Goal: Task Accomplishment & Management: Complete application form

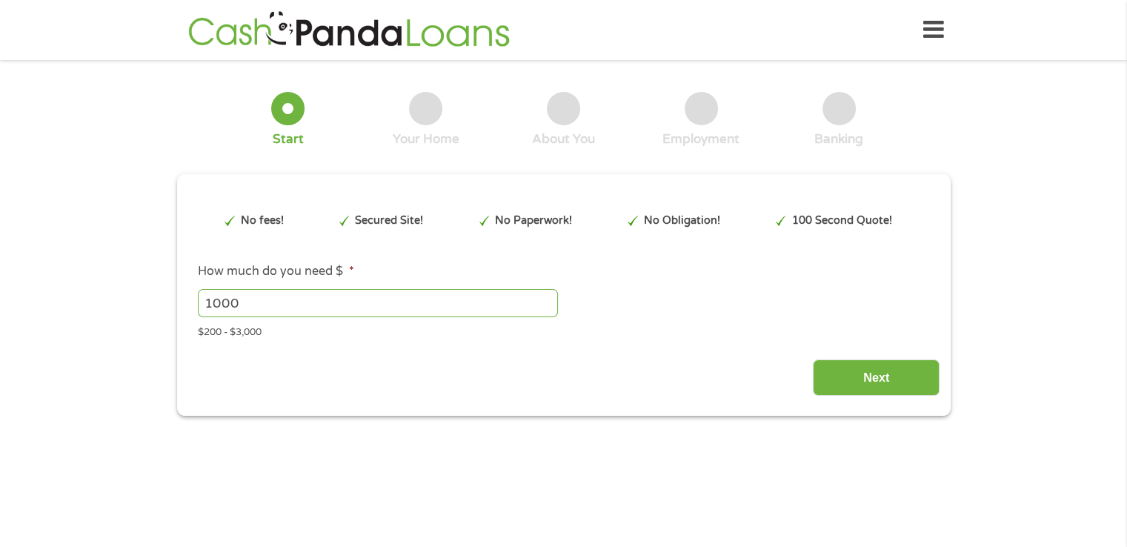
type input "EAIaIQobChMI26m-96zvjwMV6i7UAR1tlgxDEAAYAiAAEgLYCfD_BwE"
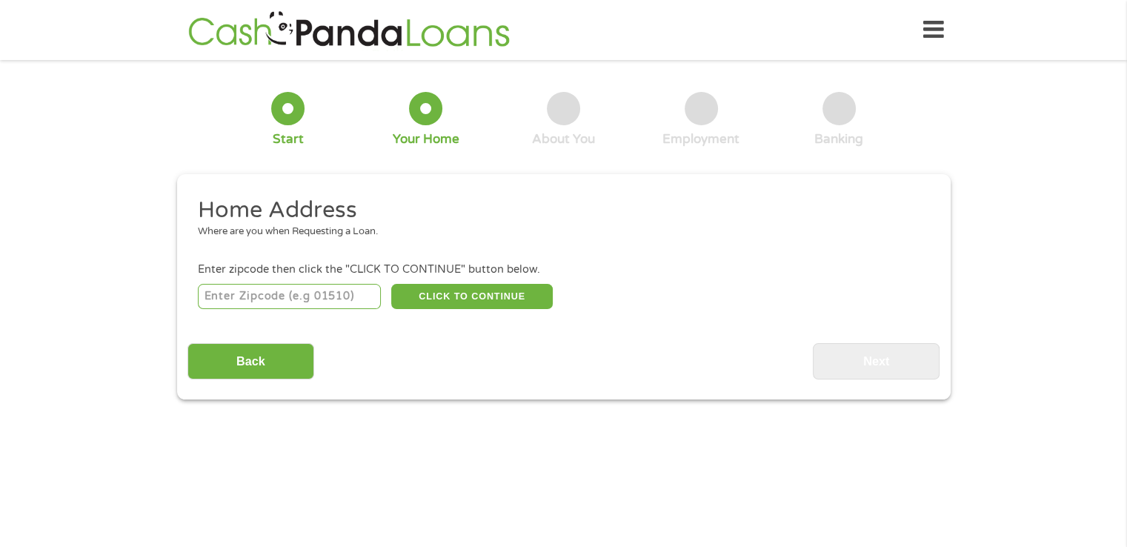
click at [320, 298] on input "number" at bounding box center [289, 296] width 183 height 25
type input "95687"
click at [465, 294] on button "CLICK TO CONTINUE" at bounding box center [472, 296] width 162 height 25
type input "95687"
type input "[GEOGRAPHIC_DATA]"
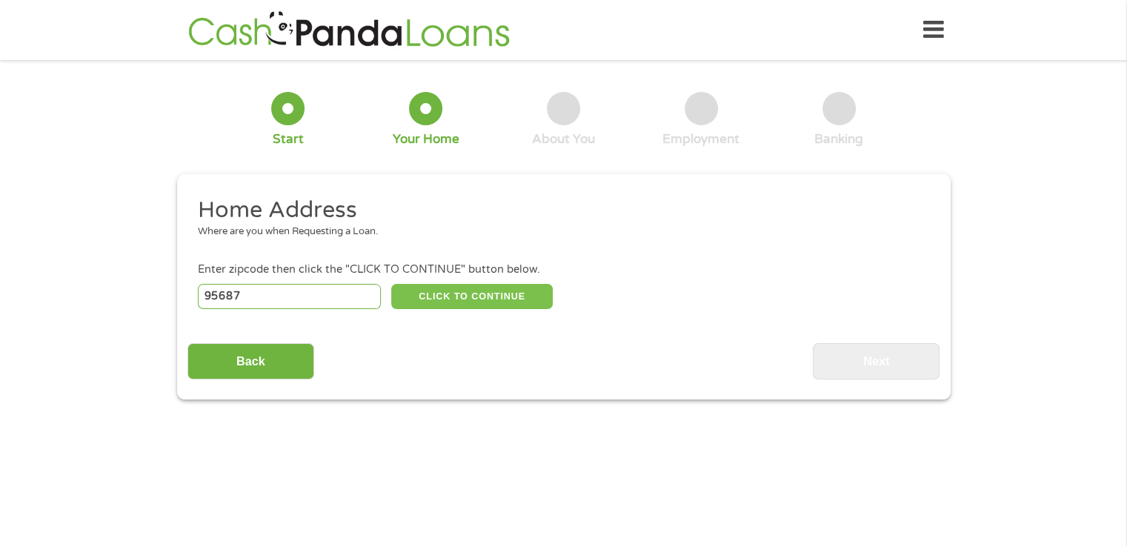
select select "[US_STATE]"
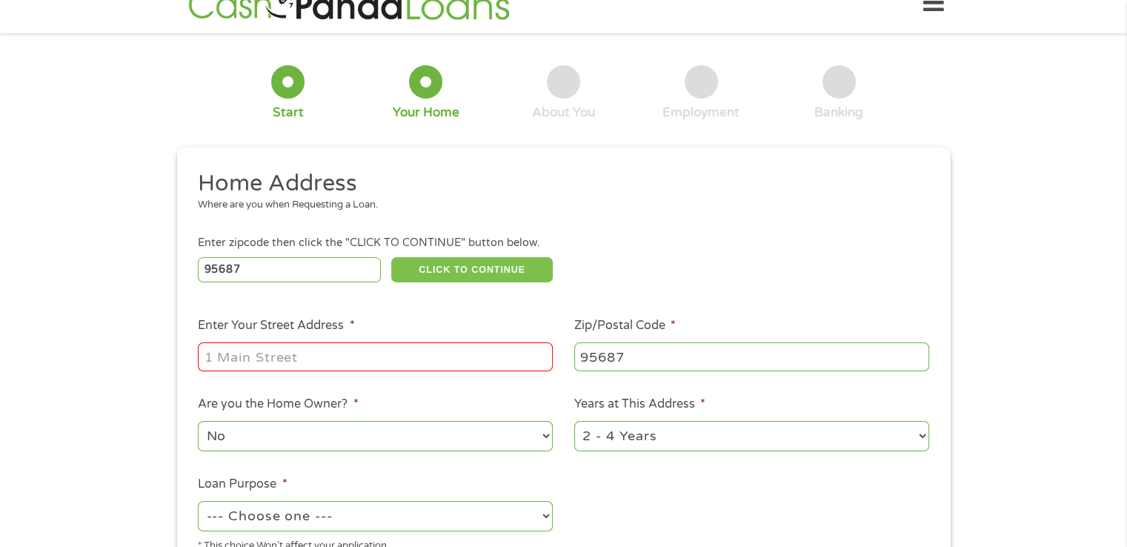
scroll to position [74, 0]
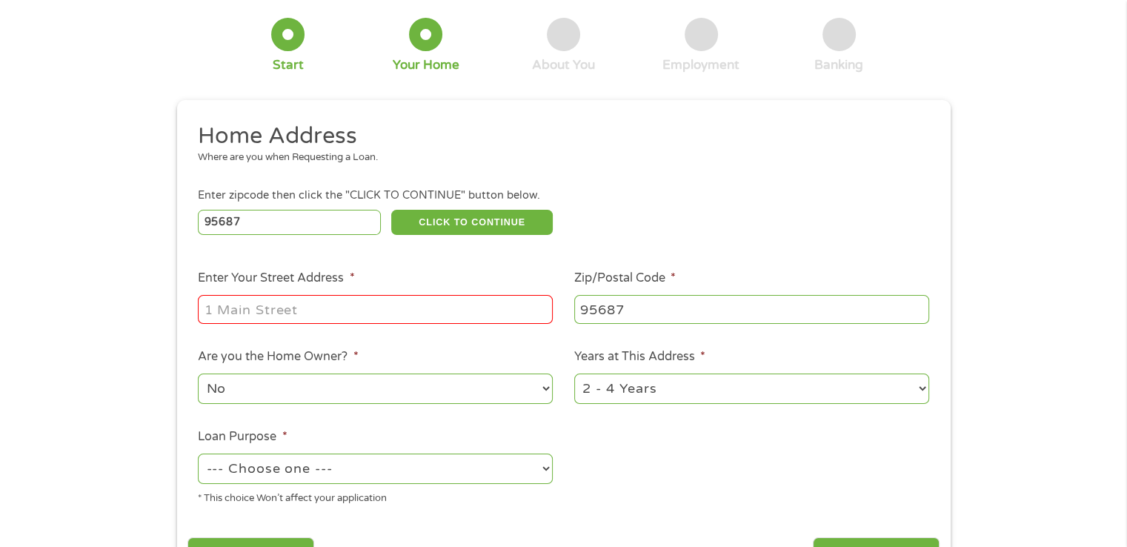
click at [450, 306] on input "Enter Your Street Address *" at bounding box center [375, 309] width 355 height 28
type input "[STREET_ADDRESS]"
click at [513, 379] on select "No Yes" at bounding box center [375, 389] width 355 height 30
click at [198, 375] on select "No Yes" at bounding box center [375, 389] width 355 height 30
click at [678, 389] on select "1 Year or less 1 - 2 Years 2 - 4 Years Over 4 Years" at bounding box center [751, 389] width 355 height 30
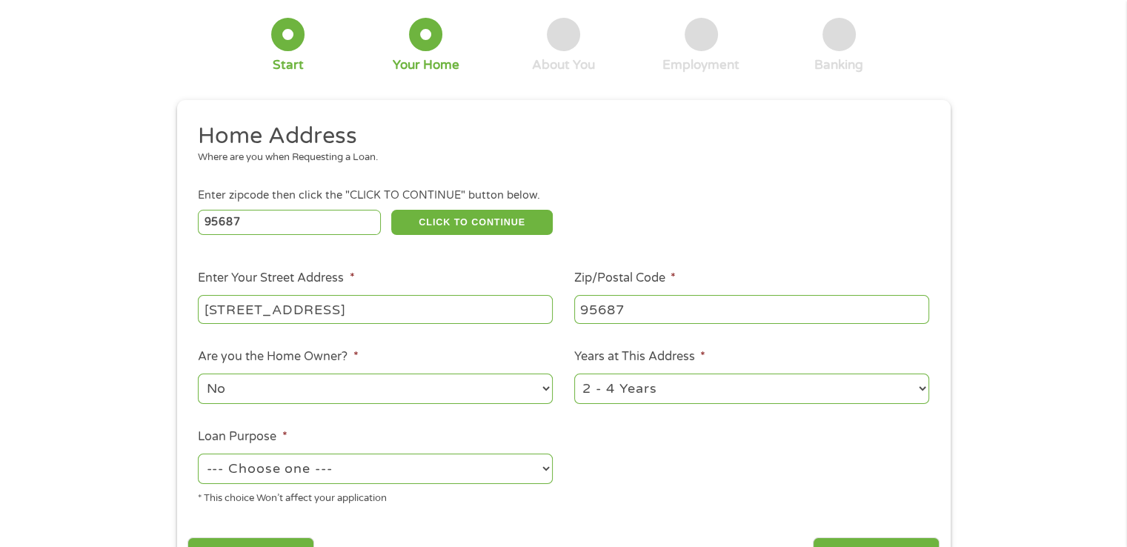
click at [574, 375] on select "1 Year or less 1 - 2 Years 2 - 4 Years Over 4 Years" at bounding box center [751, 389] width 355 height 30
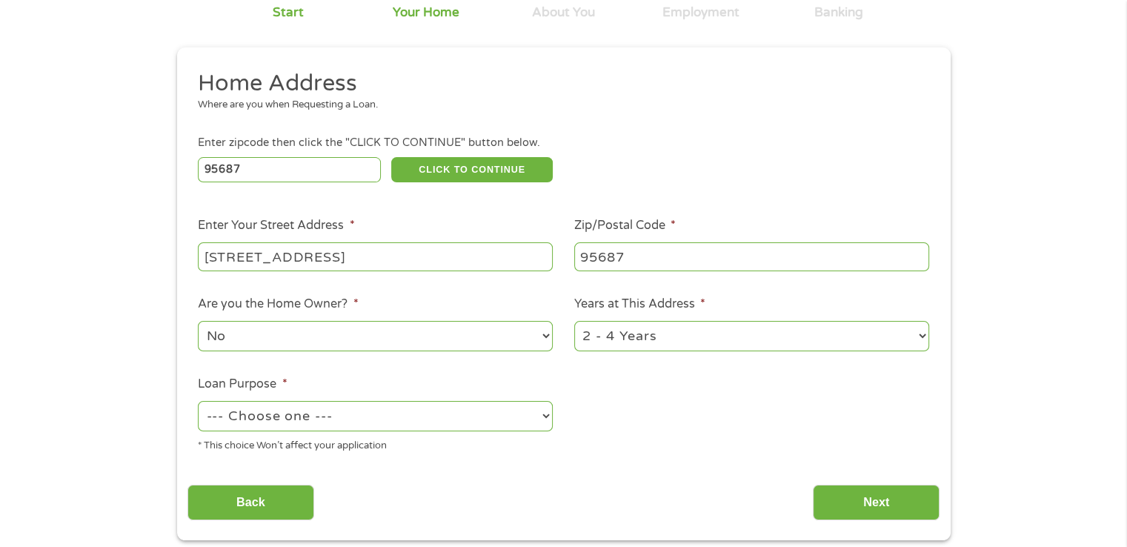
scroll to position [222, 0]
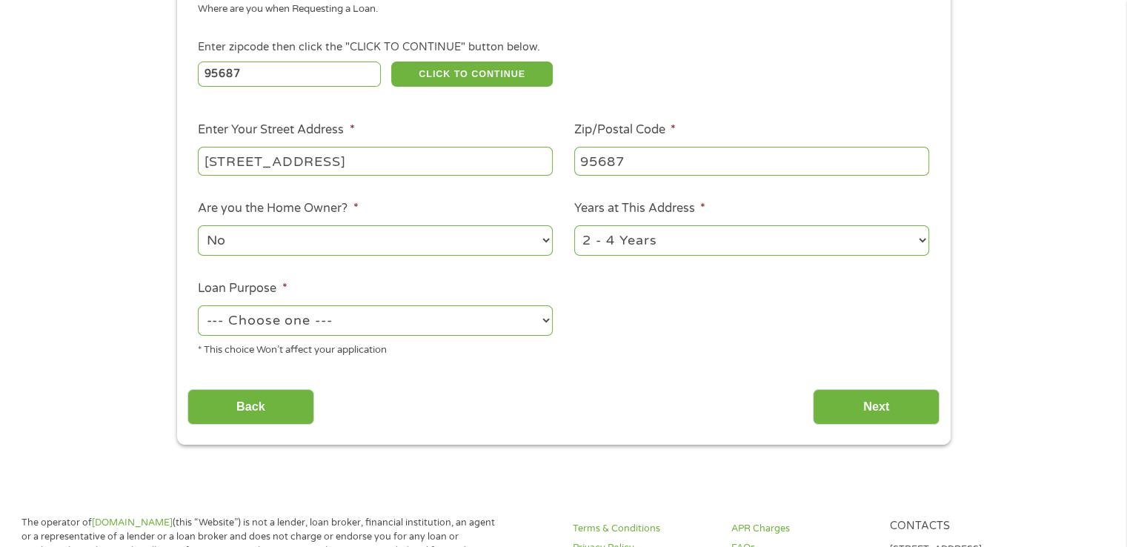
click at [506, 323] on select "--- Choose one --- Pay Bills Debt Consolidation Home Improvement Major Purchase…" at bounding box center [375, 320] width 355 height 30
select select "paybills"
click at [198, 307] on select "--- Choose one --- Pay Bills Debt Consolidation Home Improvement Major Purchase…" at bounding box center [375, 320] width 355 height 30
click at [895, 405] on input "Next" at bounding box center [876, 407] width 127 height 36
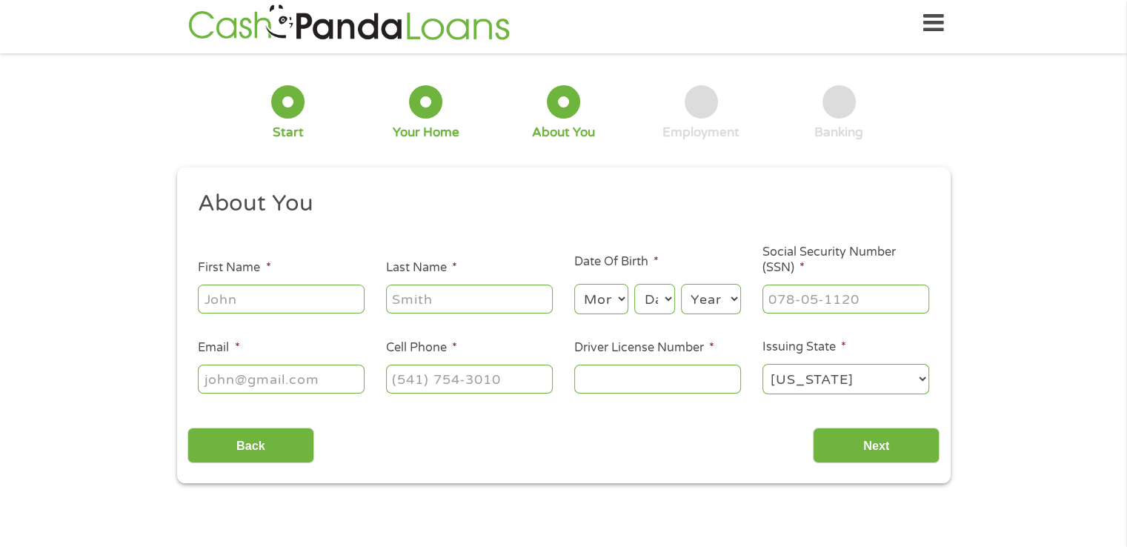
scroll to position [0, 0]
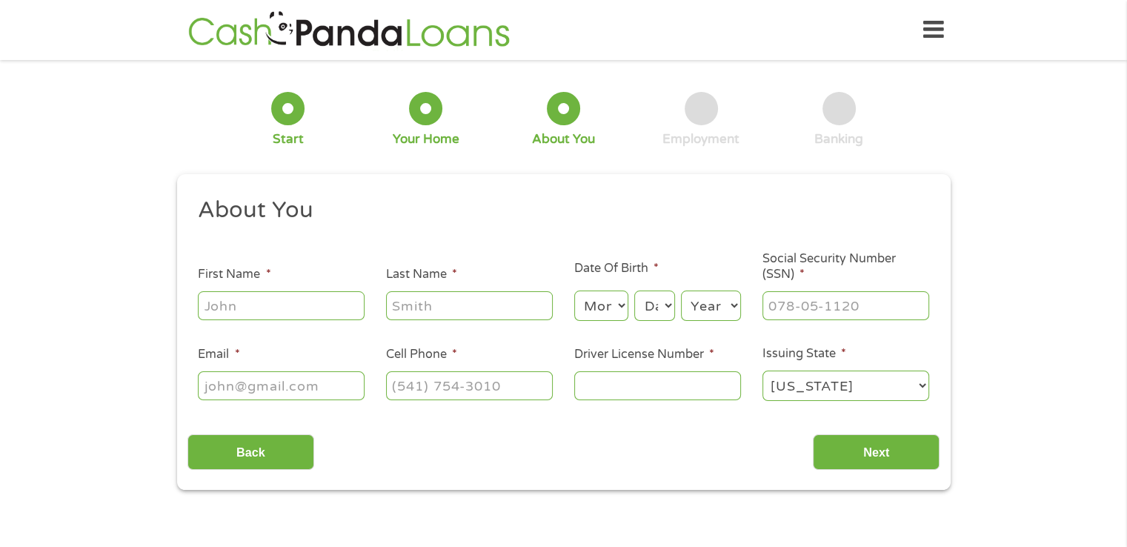
click at [322, 311] on input "First Name *" at bounding box center [281, 305] width 167 height 28
type input "[PERSON_NAME]"
click at [602, 312] on select "Month 1 2 3 4 5 6 7 8 9 10 11 12" at bounding box center [601, 306] width 54 height 30
select select "7"
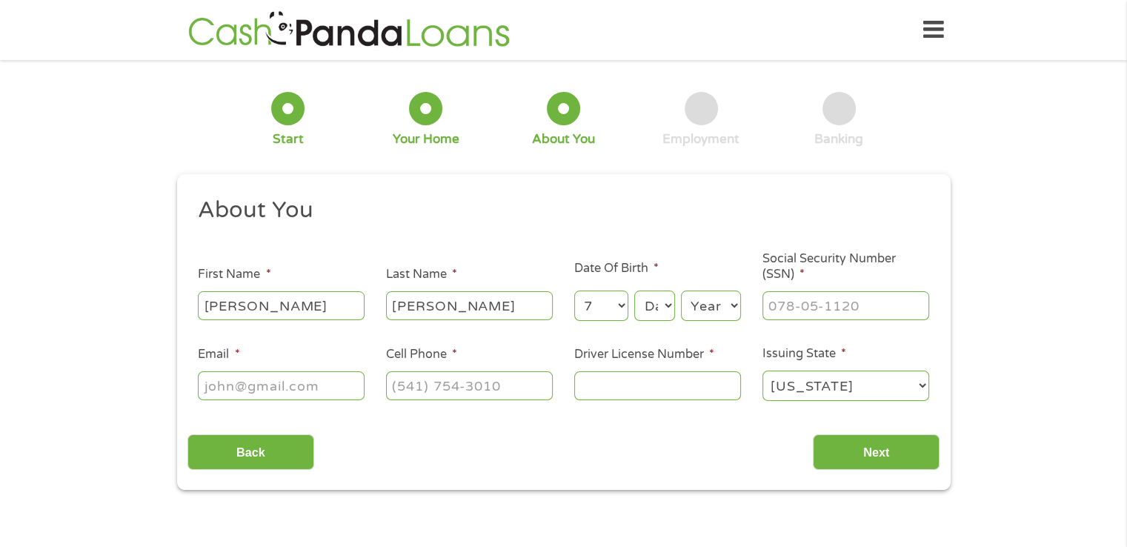
click at [574, 291] on select "Month 1 2 3 4 5 6 7 8 9 10 11 12" at bounding box center [601, 306] width 54 height 30
click at [651, 308] on select "Day 1 2 3 4 5 6 7 8 9 10 11 12 13 14 15 16 17 18 19 20 21 22 23 24 25 26 27 28 …" at bounding box center [654, 306] width 40 height 30
select select "31"
click at [634, 291] on select "Day 1 2 3 4 5 6 7 8 9 10 11 12 13 14 15 16 17 18 19 20 21 22 23 24 25 26 27 28 …" at bounding box center [654, 306] width 40 height 30
click at [717, 313] on select "Year [DATE] 2006 2005 2004 2003 2002 2001 2000 1999 1998 1997 1996 1995 1994 19…" at bounding box center [711, 306] width 60 height 30
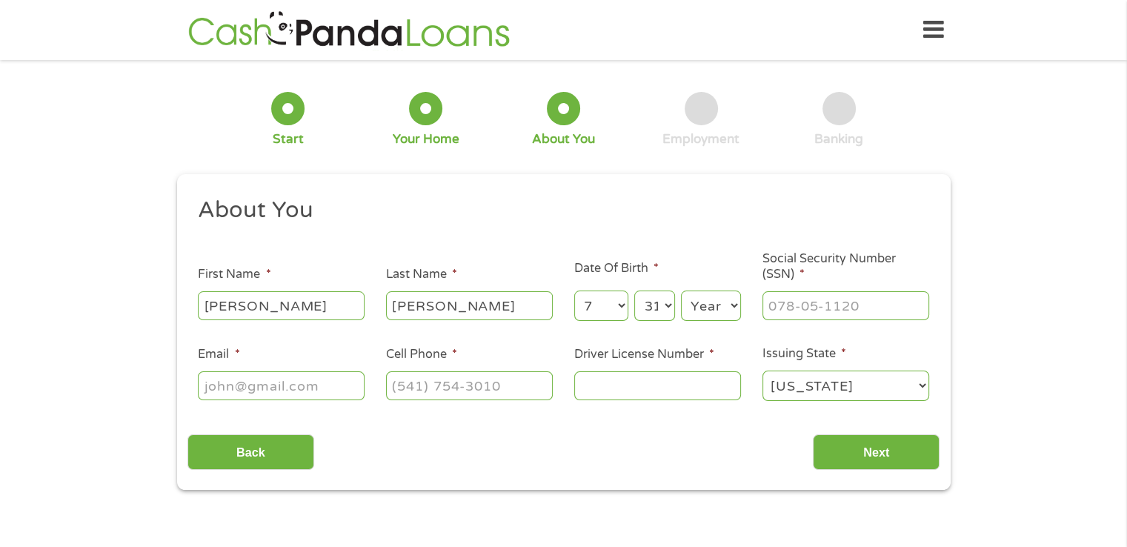
select select "1978"
click at [681, 291] on select "Year [DATE] 2006 2005 2004 2003 2002 2001 2000 1999 1998 1997 1996 1995 1994 19…" at bounding box center [711, 306] width 60 height 30
click at [780, 308] on input "___-__-____" at bounding box center [846, 305] width 167 height 28
type input "623-05-3213"
click at [302, 390] on input "Email *" at bounding box center [281, 385] width 167 height 28
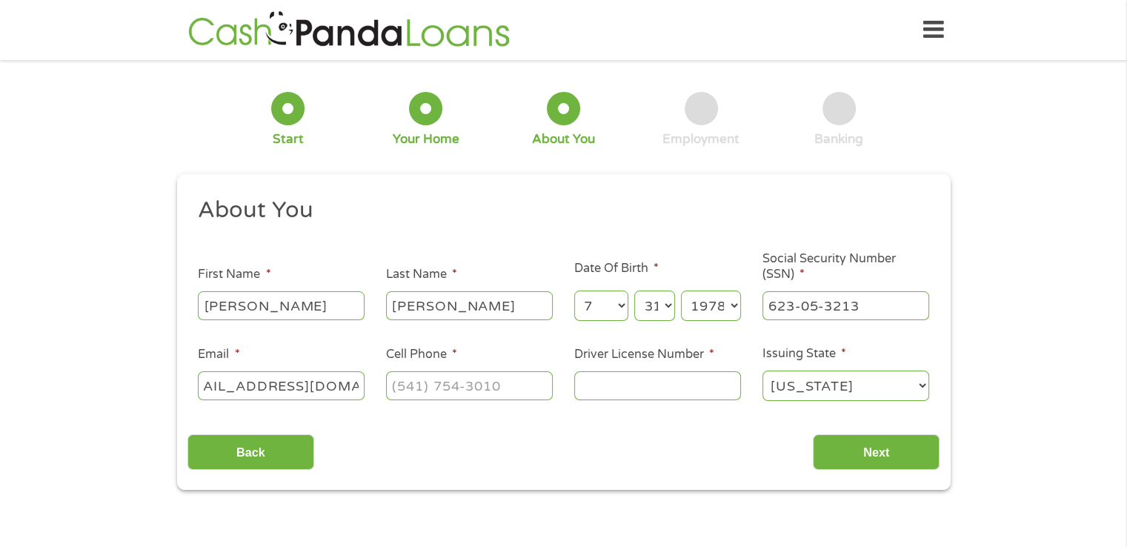
scroll to position [0, 46]
type input "[EMAIL_ADDRESS][DOMAIN_NAME]"
type input "[PHONE_NUMBER]"
type input "b5382539"
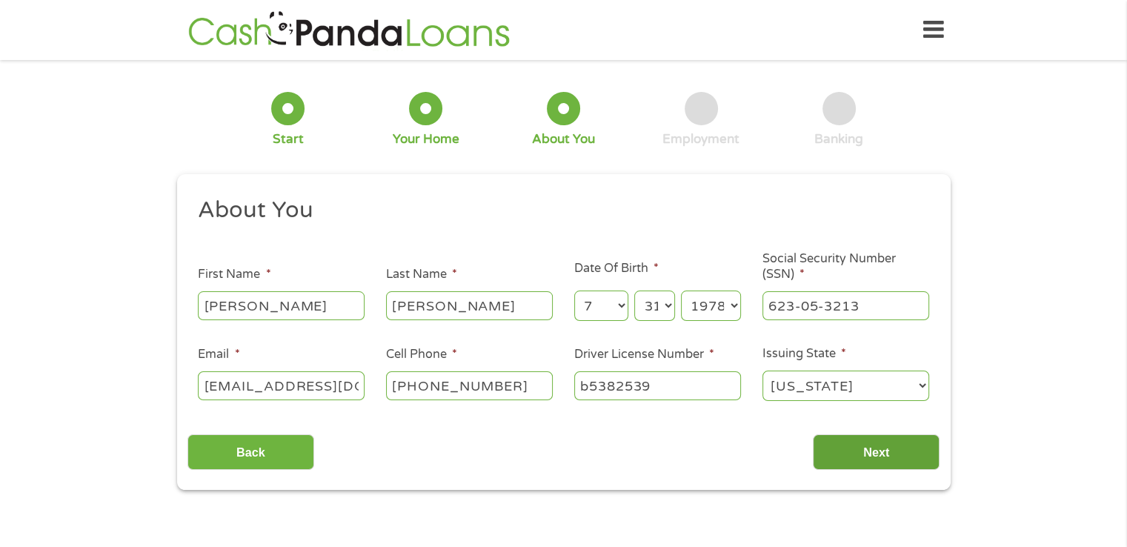
click at [880, 437] on input "Next" at bounding box center [876, 452] width 127 height 36
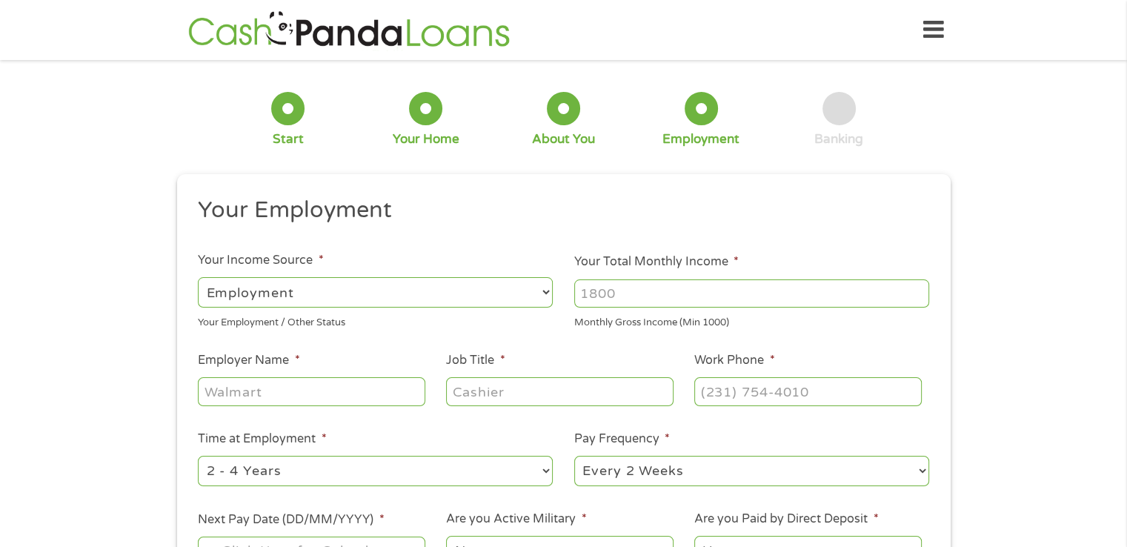
scroll to position [6, 6]
click at [635, 291] on input "Your Total Monthly Income *" at bounding box center [751, 293] width 355 height 28
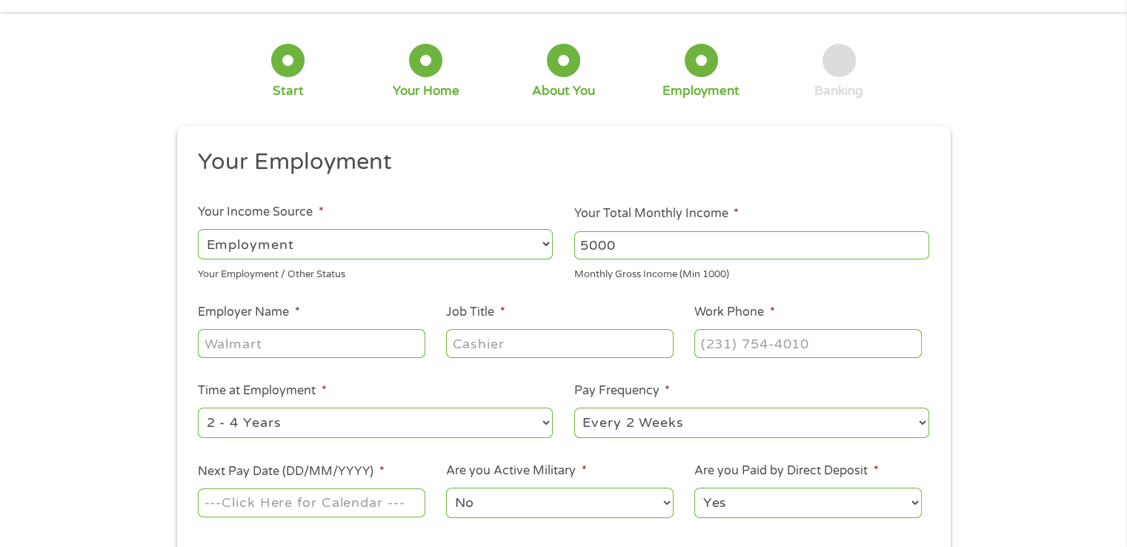
scroll to position [74, 0]
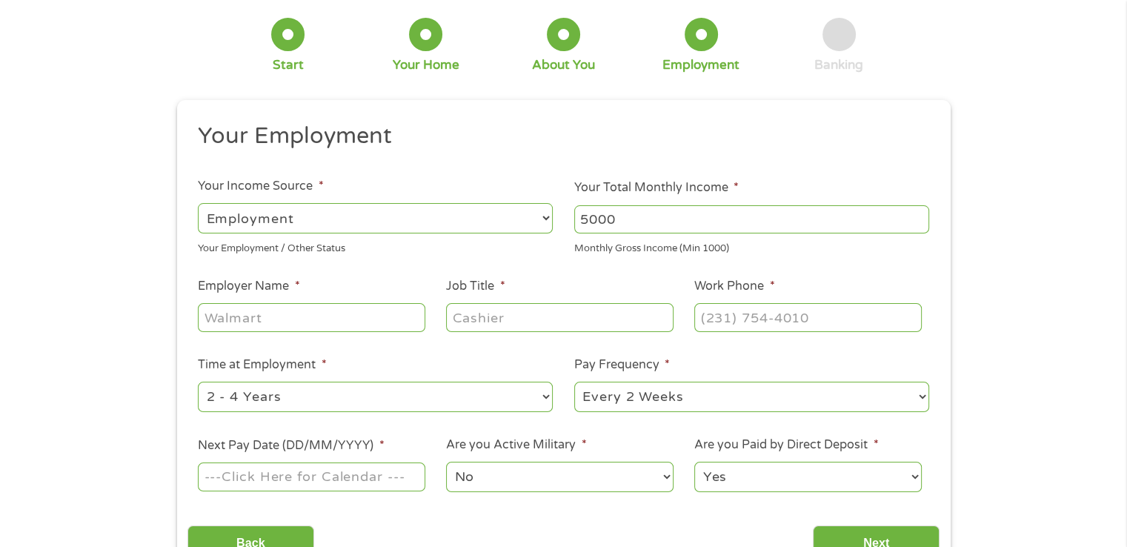
type input "5000"
click at [328, 316] on input "Employer Name *" at bounding box center [311, 317] width 227 height 28
type input "[PERSON_NAME]"
type input "Project Coodinator"
type input "[PHONE_NUMBER]"
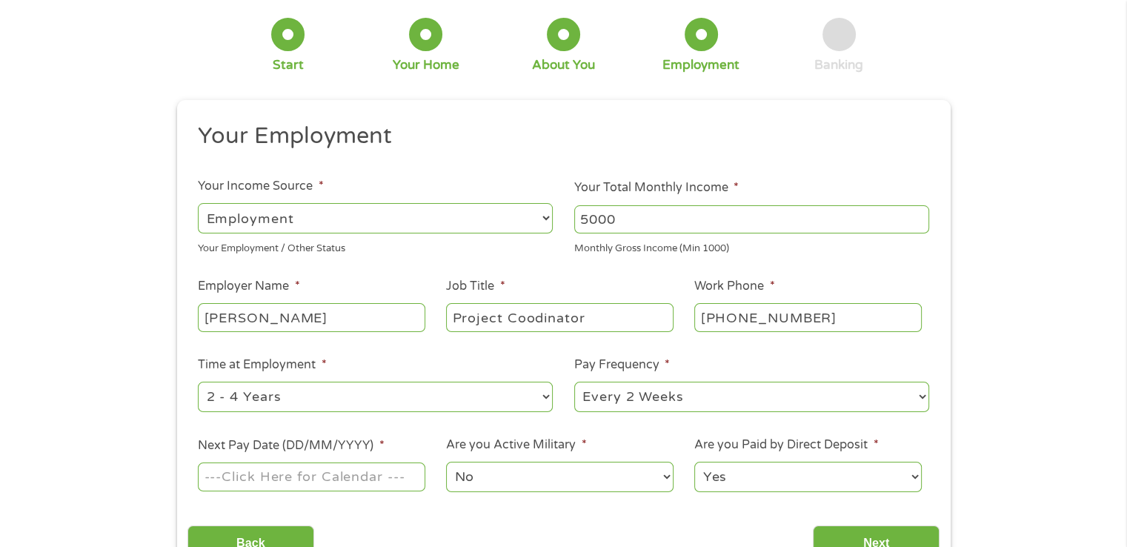
click at [663, 402] on select "--- Choose one --- Every 2 Weeks Every Week Monthly Semi-Monthly" at bounding box center [751, 397] width 355 height 30
select select "weekly"
click at [574, 382] on select "--- Choose one --- Every 2 Weeks Every Week Monthly Semi-Monthly" at bounding box center [751, 397] width 355 height 30
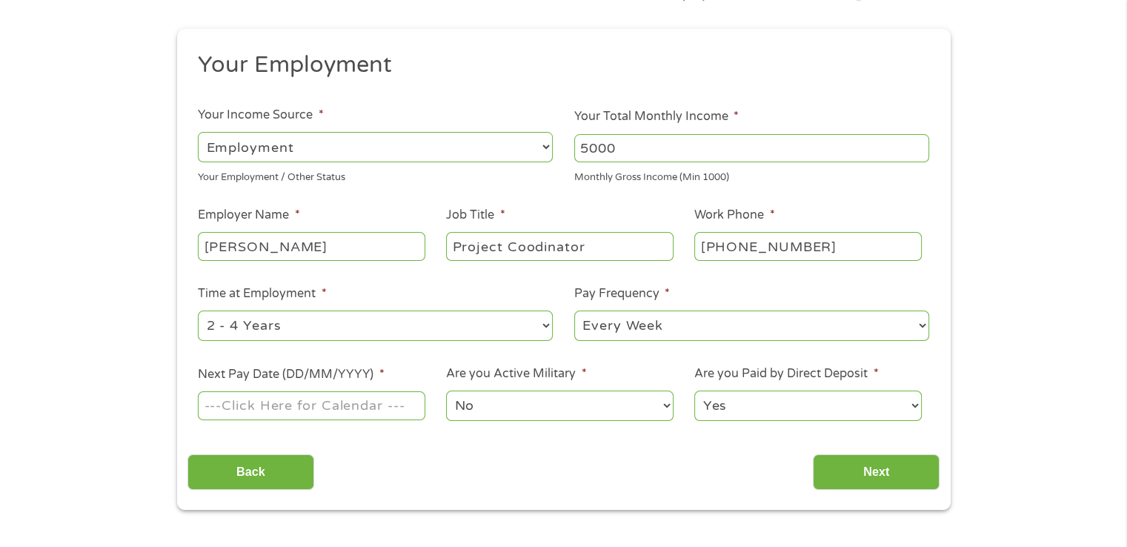
scroll to position [222, 0]
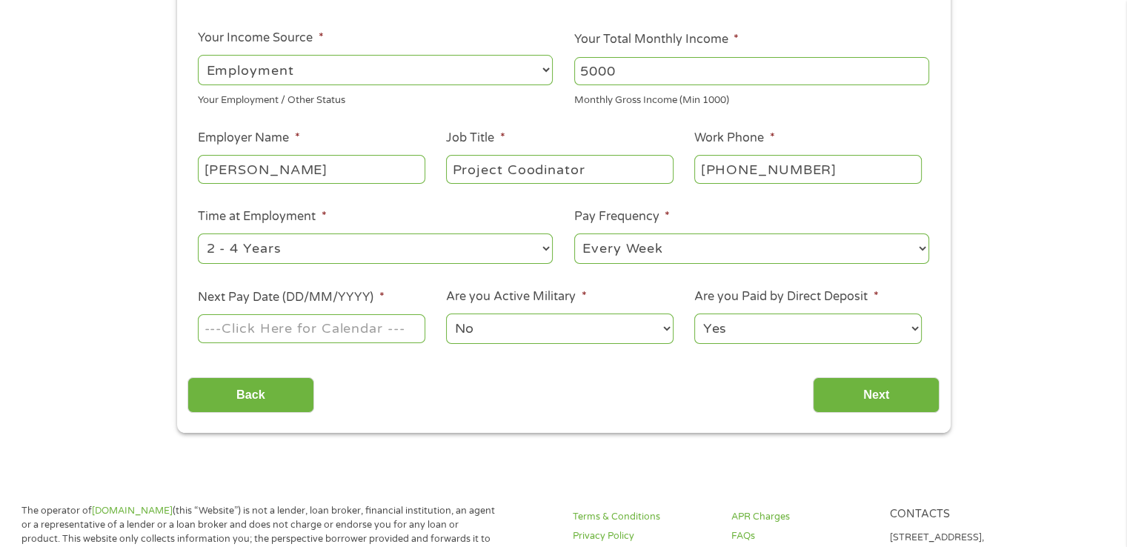
click at [288, 325] on input "Next Pay Date (DD/MM/YYYY) *" at bounding box center [311, 328] width 227 height 28
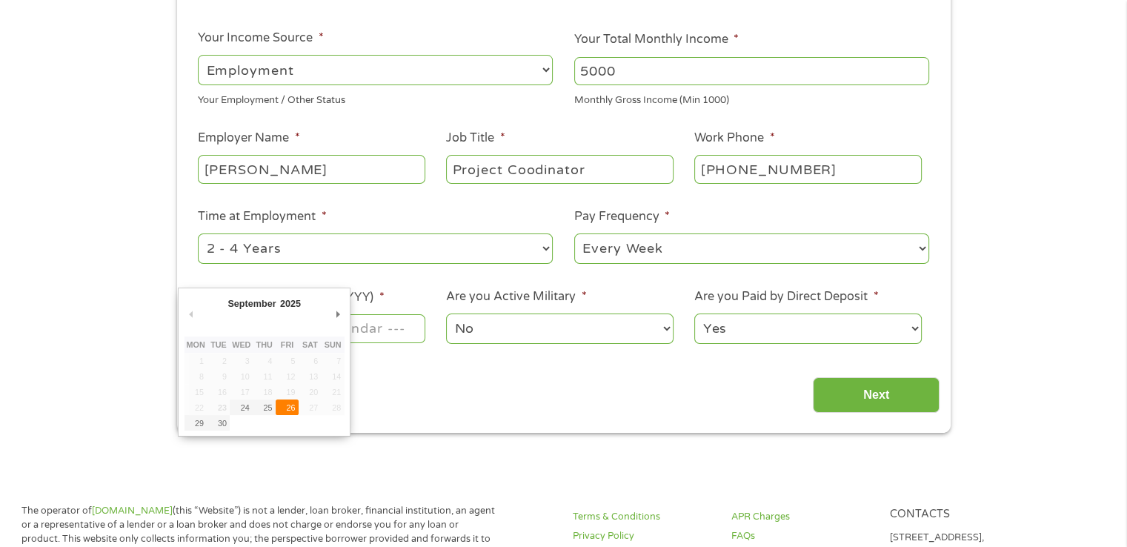
type input "[DATE]"
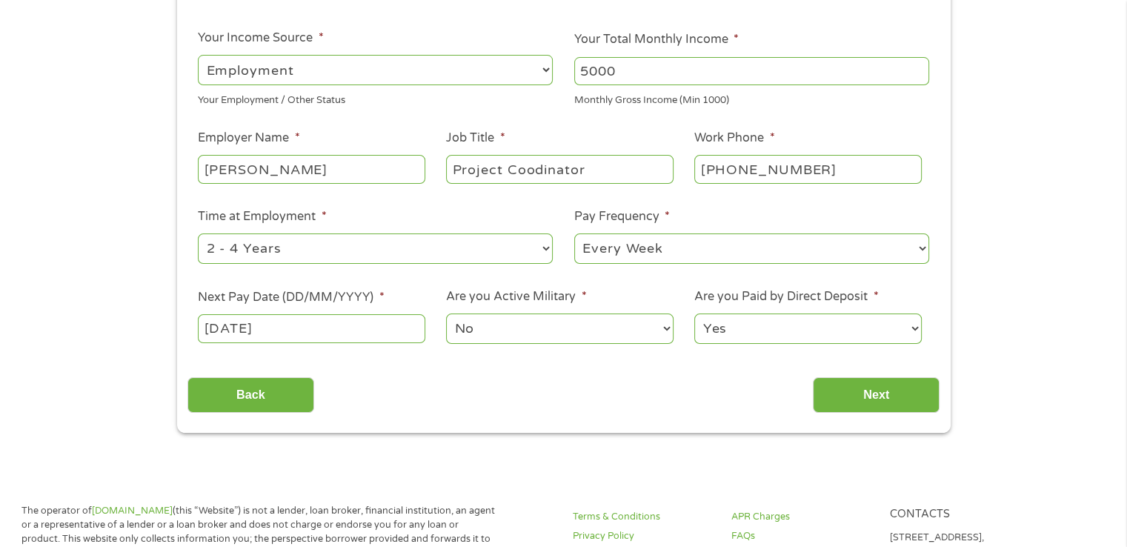
click at [809, 338] on select "Yes No" at bounding box center [807, 328] width 227 height 30
click at [694, 314] on select "Yes No" at bounding box center [807, 328] width 227 height 30
click at [861, 389] on input "Next" at bounding box center [876, 395] width 127 height 36
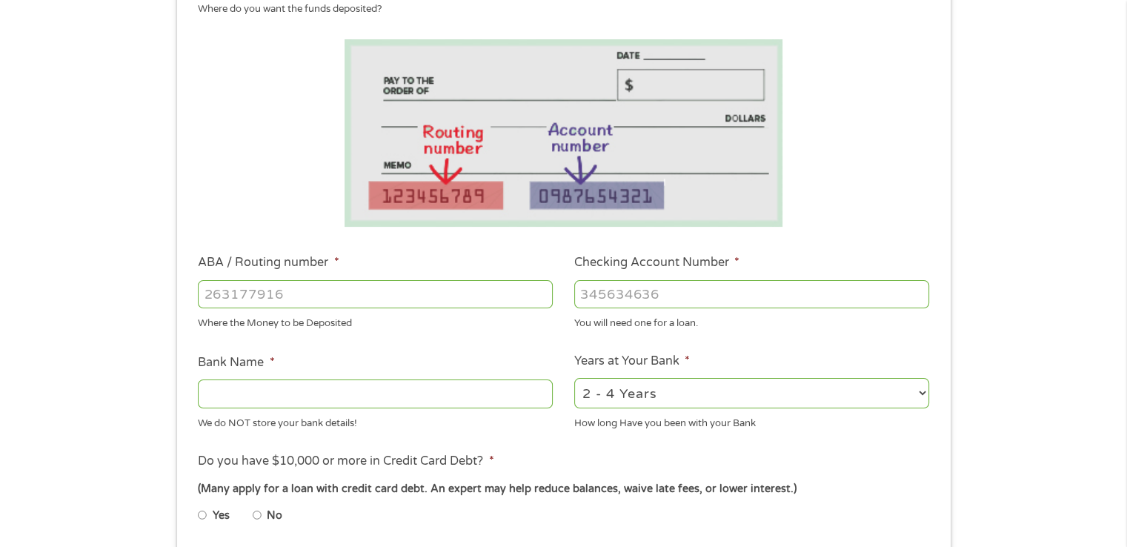
click at [448, 305] on input "ABA / Routing number *" at bounding box center [375, 294] width 355 height 28
type input "321170839"
type input "[PERSON_NAME] CREDIT UNION"
type input "321170839"
type input "407680570"
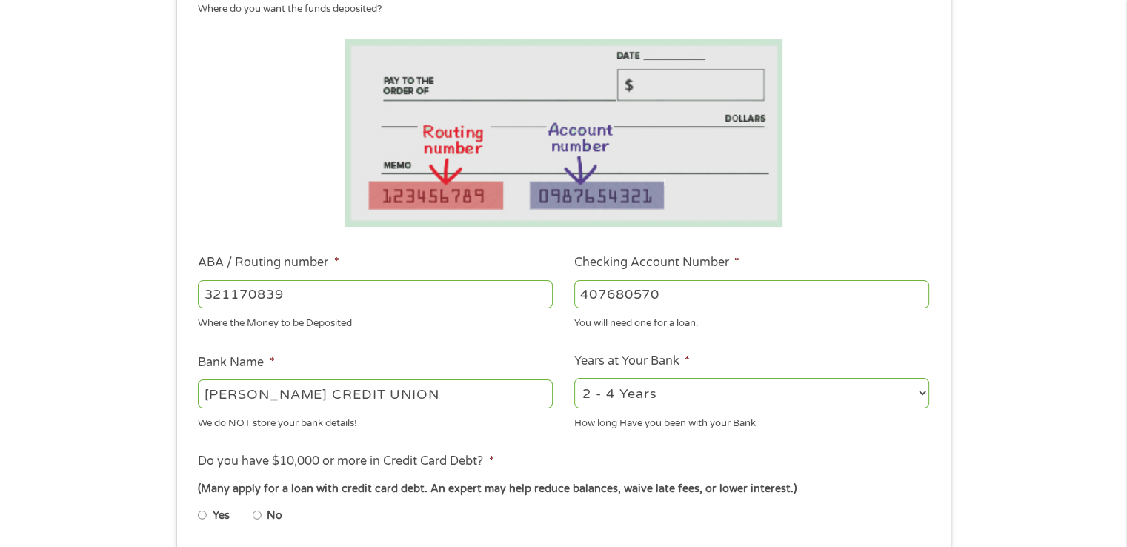
click at [525, 425] on div "We do NOT store your bank details!" at bounding box center [375, 421] width 355 height 20
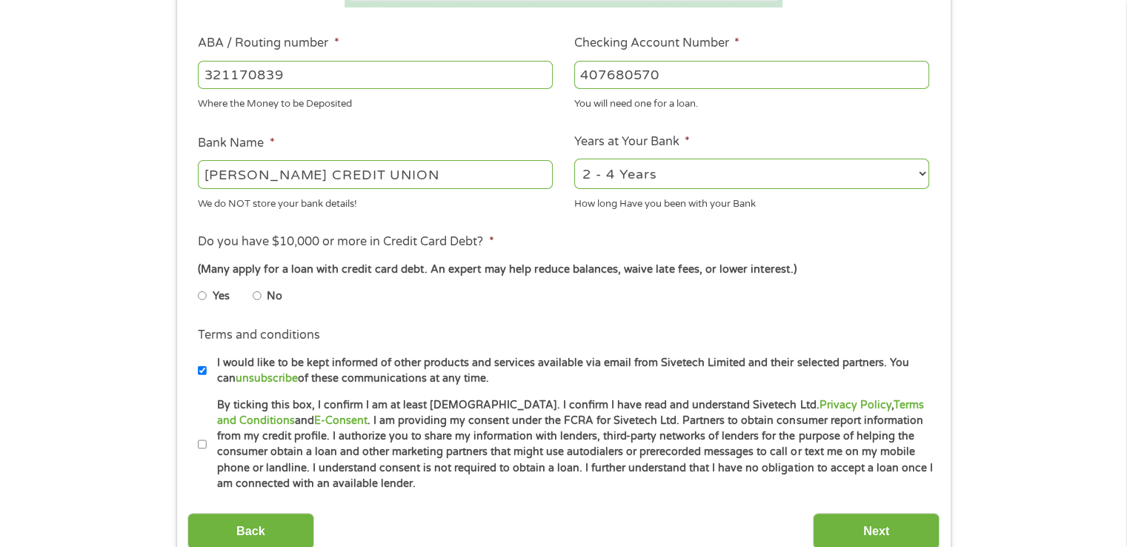
scroll to position [445, 0]
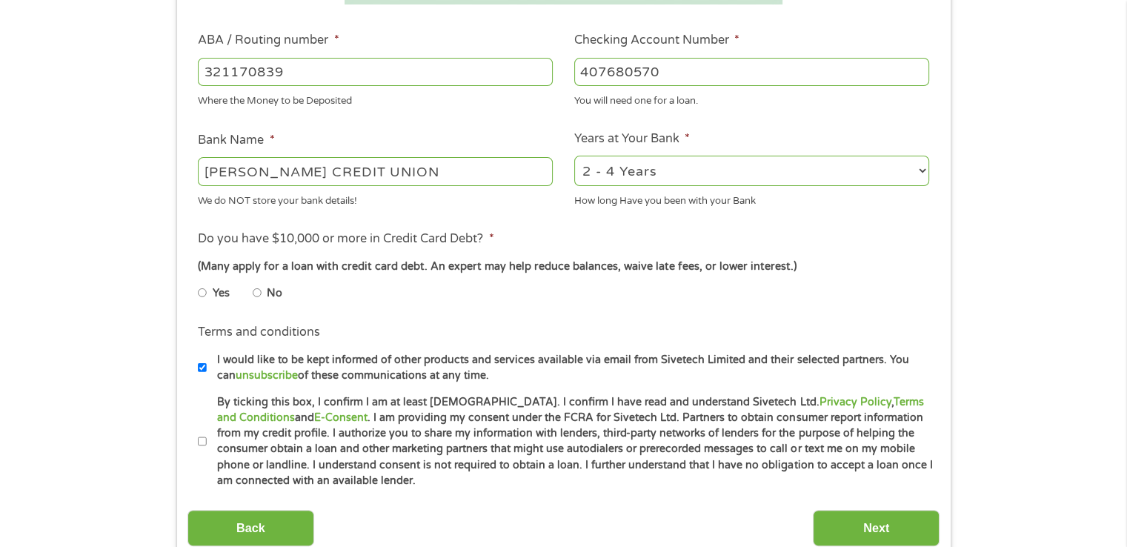
click at [255, 297] on input "No" at bounding box center [257, 293] width 9 height 24
radio input "true"
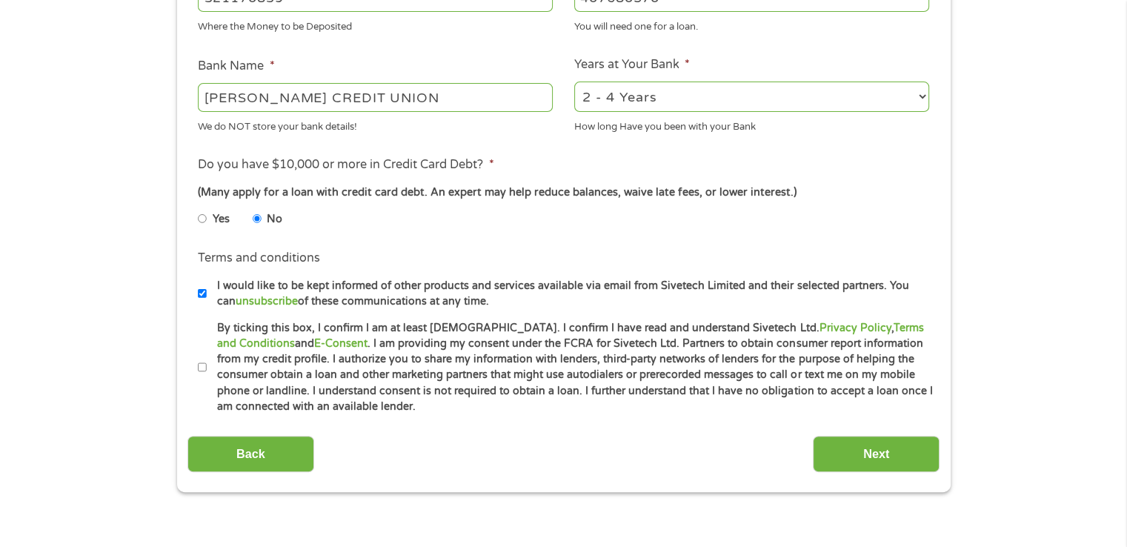
scroll to position [593, 0]
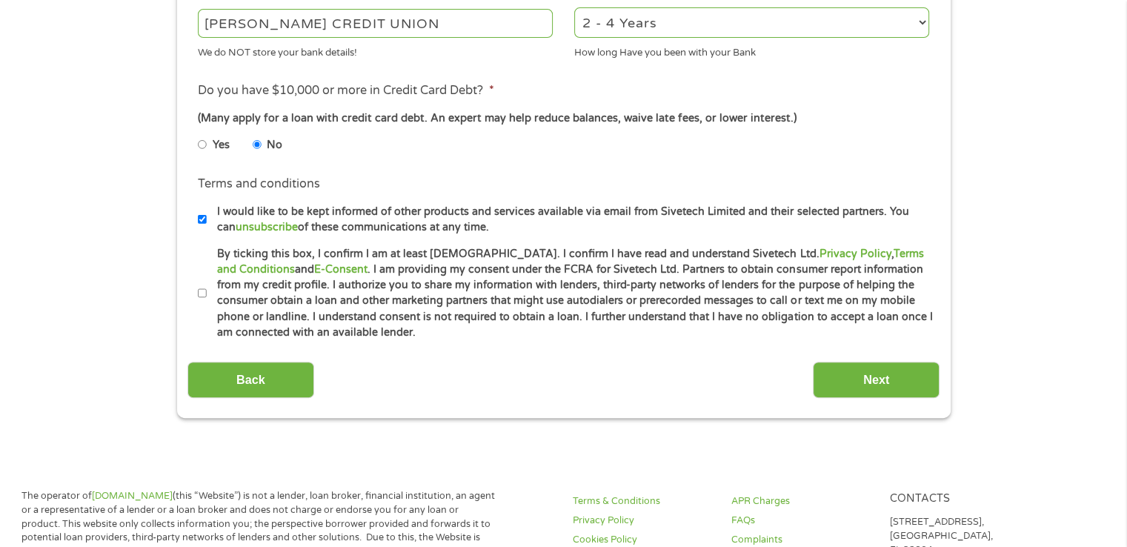
click at [202, 223] on input "I would like to be kept informed of other products and services available via e…" at bounding box center [202, 220] width 9 height 24
checkbox input "false"
click at [202, 296] on input "By ticking this box, I confirm I am at least [DEMOGRAPHIC_DATA]. I confirm I ha…" at bounding box center [202, 294] width 9 height 24
checkbox input "true"
click at [870, 390] on input "Next" at bounding box center [876, 380] width 127 height 36
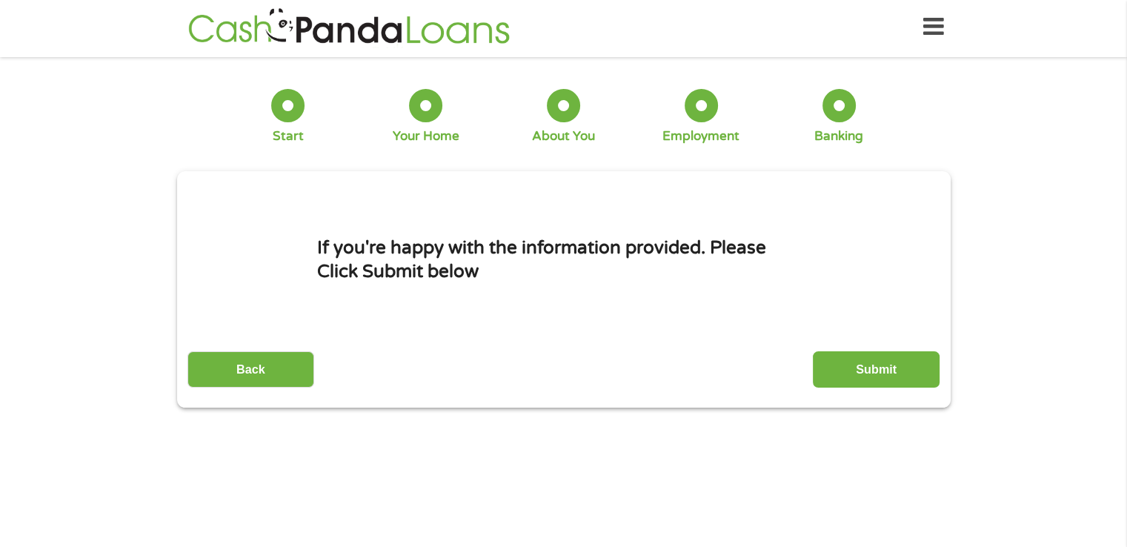
scroll to position [0, 0]
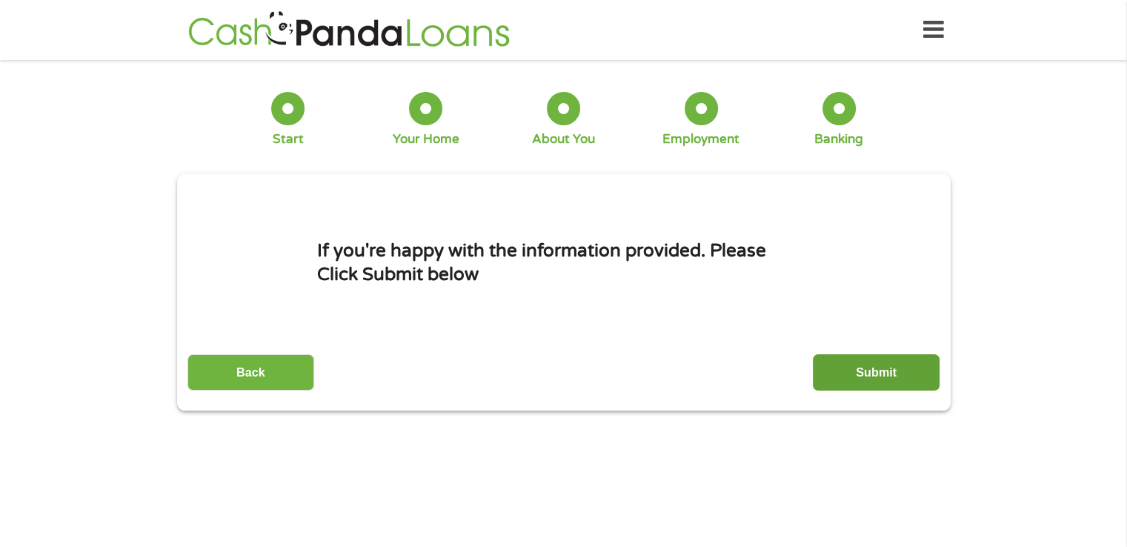
click at [872, 365] on input "Submit" at bounding box center [876, 372] width 127 height 36
